Goal: Navigation & Orientation: Find specific page/section

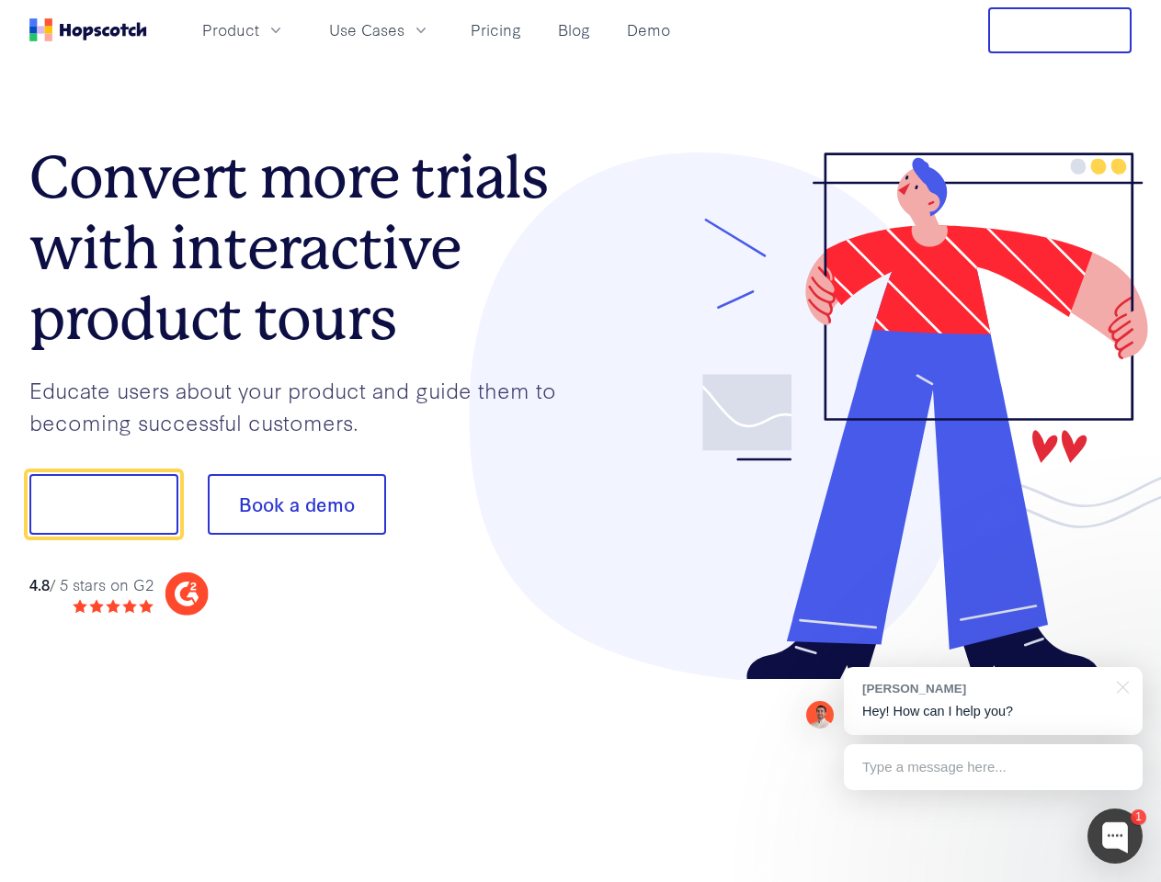
click at [581, 441] on div at bounding box center [857, 417] width 552 height 529
click at [259, 29] on span "Product" at bounding box center [230, 29] width 57 height 23
click at [404, 29] on span "Use Cases" at bounding box center [366, 29] width 75 height 23
click at [1060, 30] on button "Free Trial" at bounding box center [1059, 30] width 143 height 46
click at [103, 505] on button "Show me!" at bounding box center [103, 504] width 149 height 61
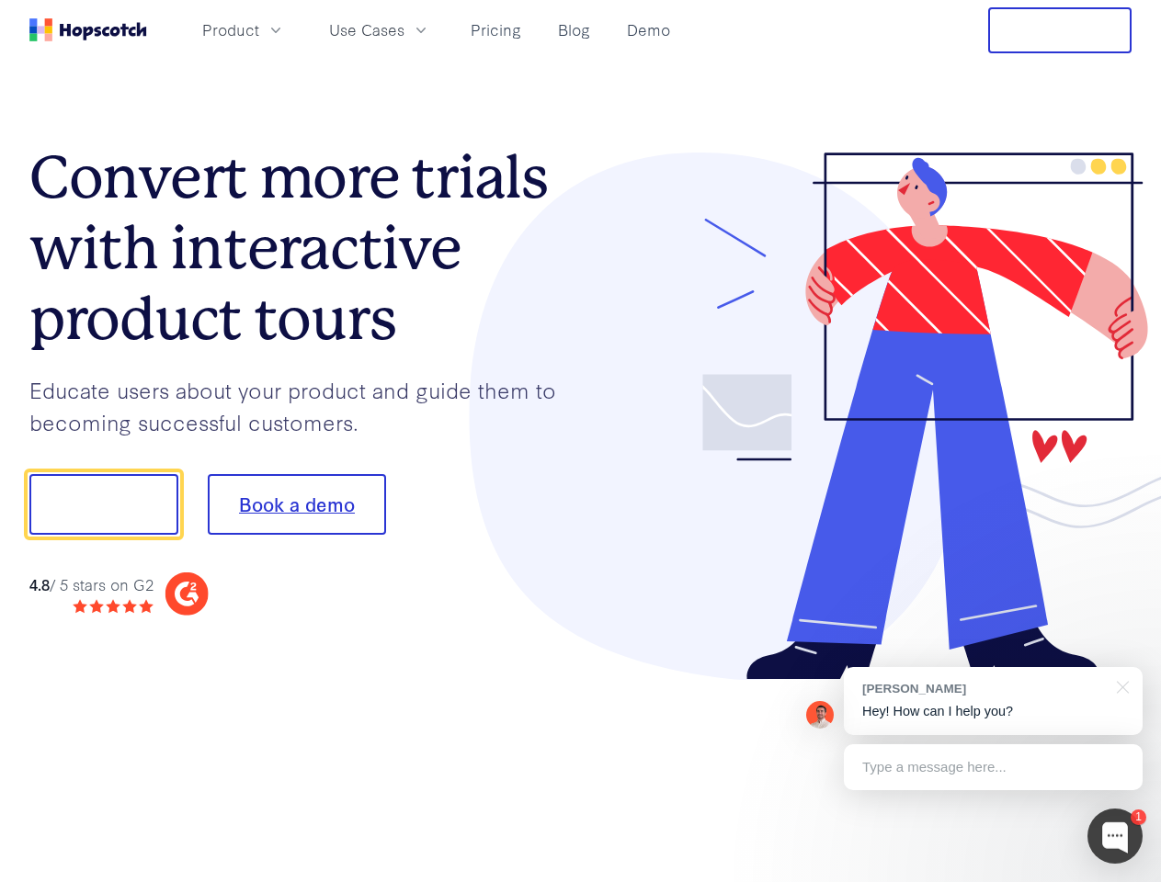
click at [296, 505] on button "Book a demo" at bounding box center [297, 504] width 178 height 61
click at [1115, 837] on div at bounding box center [1114, 836] width 55 height 55
click at [993, 701] on div "[PERSON_NAME] Hey! How can I help you?" at bounding box center [993, 701] width 299 height 68
click at [1120, 686] on div at bounding box center [970, 502] width 345 height 613
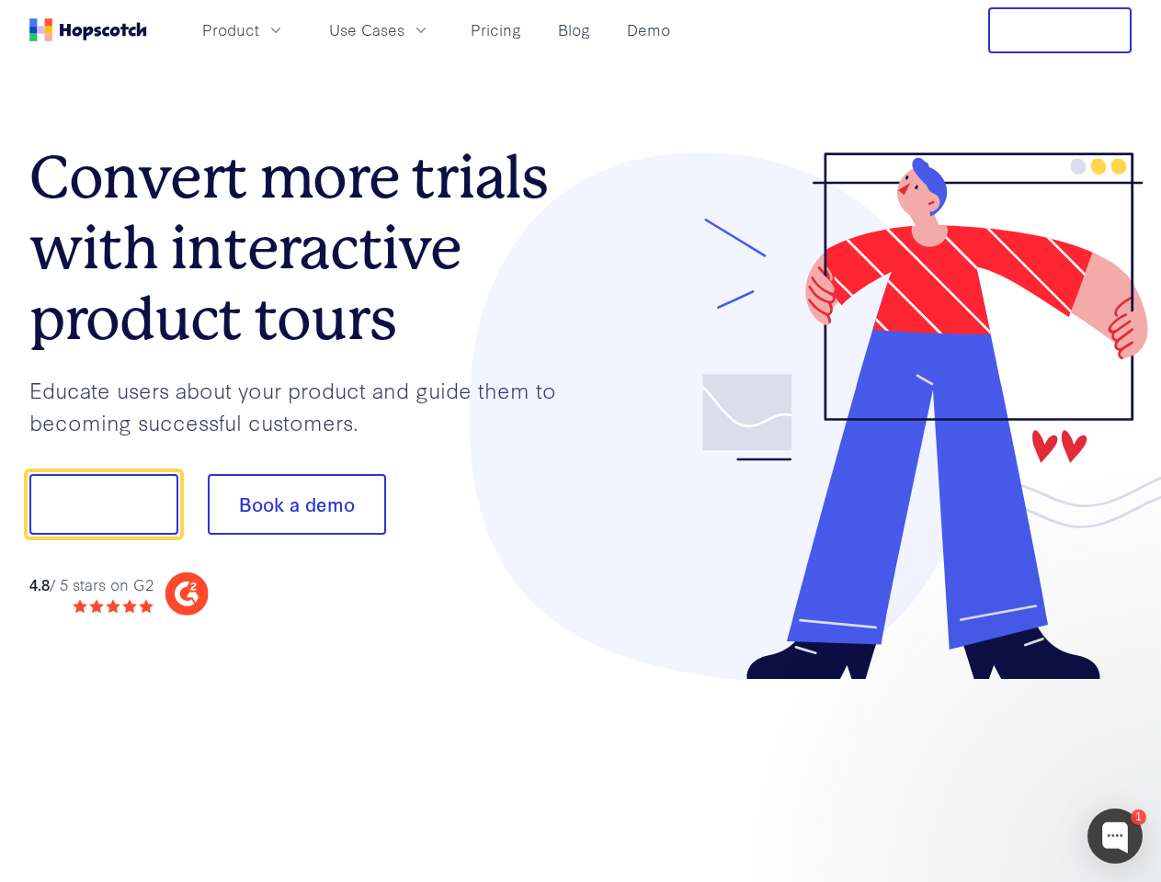
click at [993, 768] on div at bounding box center [970, 625] width 345 height 367
